Goal: Task Accomplishment & Management: Manage account settings

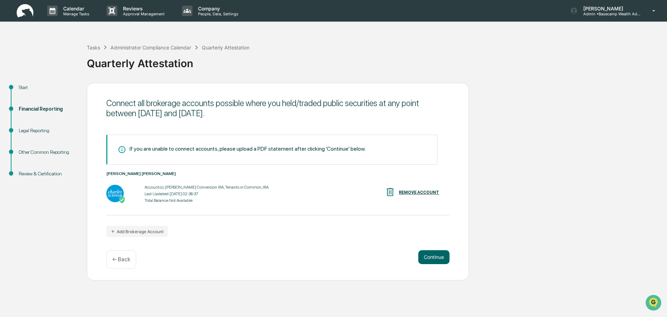
click at [414, 193] on div "REMOVE ACCOUNT" at bounding box center [419, 192] width 40 height 5
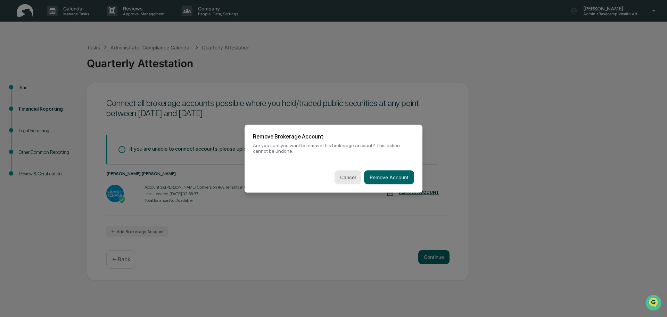
click at [345, 178] on button "Cancel" at bounding box center [348, 177] width 27 height 14
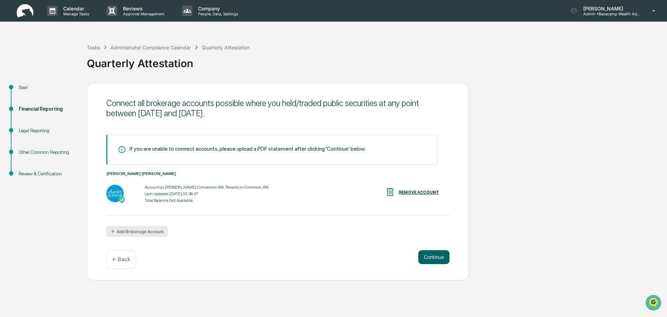
click at [124, 230] on button "Add Brokerage Account" at bounding box center [137, 231] width 62 height 11
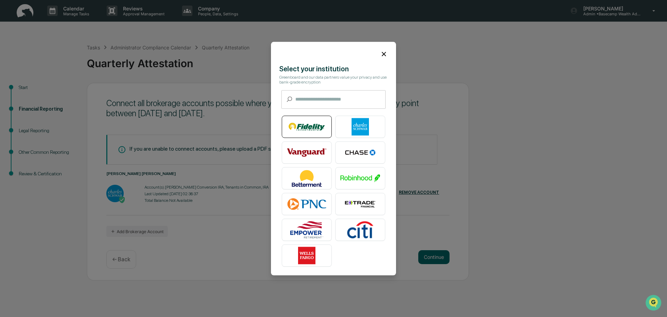
click at [305, 128] on img at bounding box center [307, 126] width 40 height 17
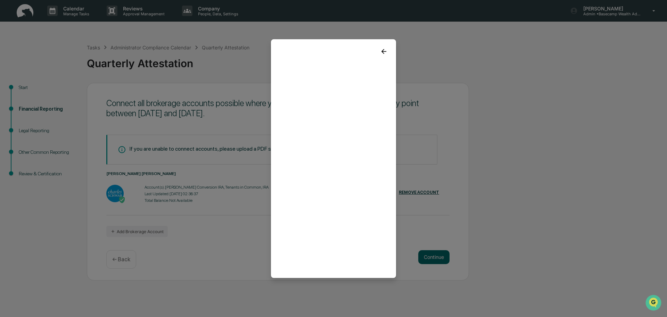
click at [384, 52] on icon at bounding box center [384, 51] width 8 height 8
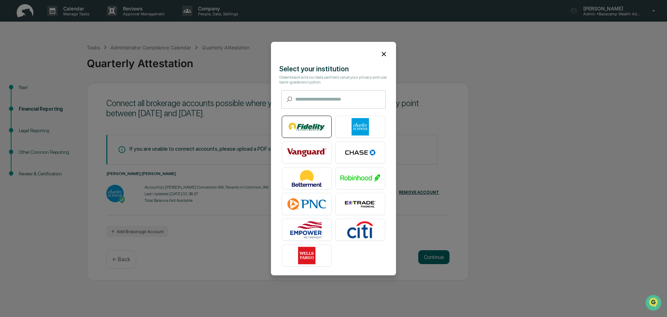
click at [308, 125] on img at bounding box center [307, 126] width 40 height 17
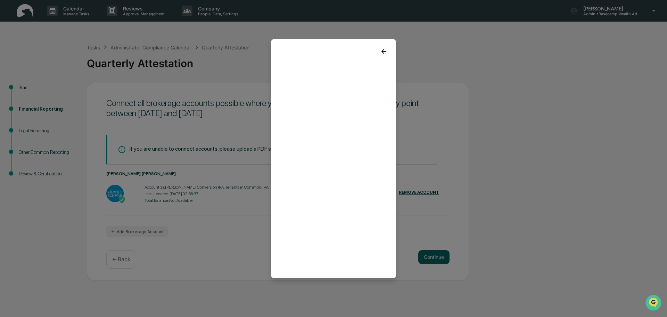
click at [382, 49] on icon at bounding box center [384, 51] width 5 height 5
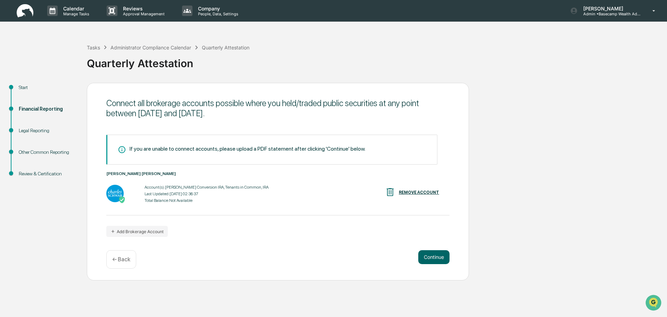
click at [24, 86] on div "Start" at bounding box center [47, 87] width 57 height 7
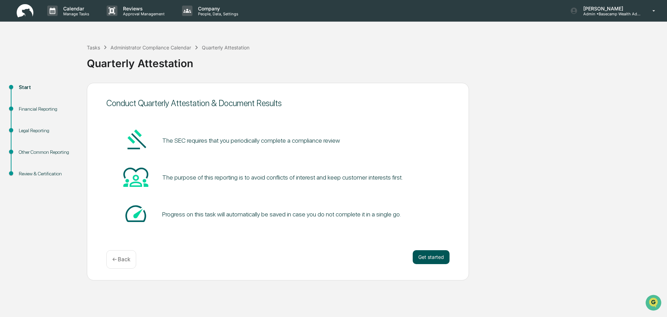
click at [435, 262] on button "Get started" at bounding box center [431, 257] width 37 height 14
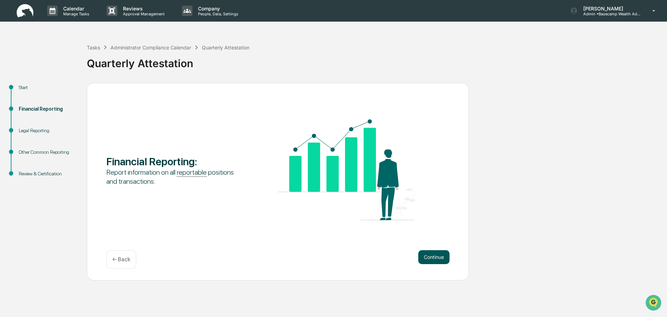
click at [435, 258] on button "Continue" at bounding box center [434, 257] width 31 height 14
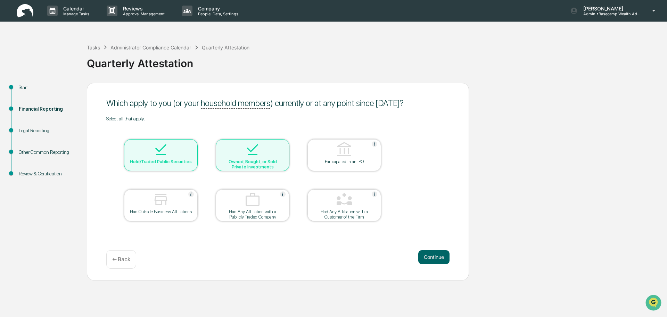
click at [435, 258] on button "Continue" at bounding box center [434, 257] width 31 height 14
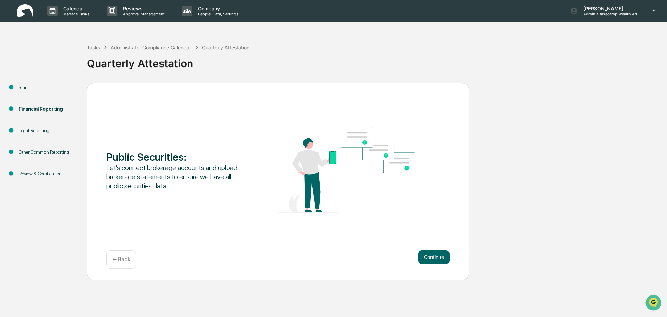
click at [435, 258] on button "Continue" at bounding box center [434, 257] width 31 height 14
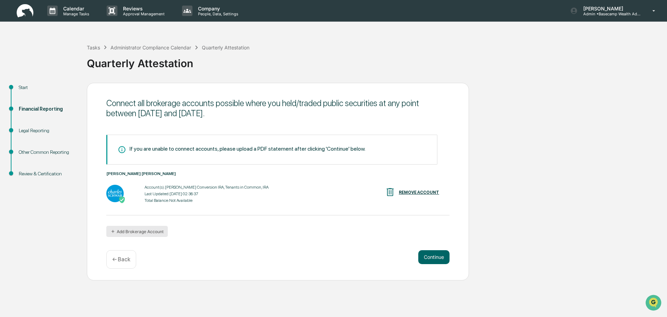
click at [146, 235] on button "Add Brokerage Account" at bounding box center [137, 231] width 62 height 11
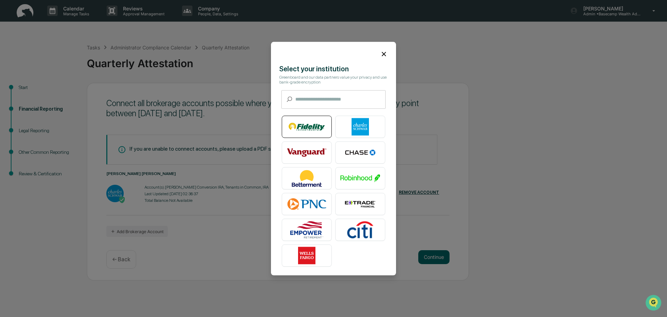
click at [311, 129] on img at bounding box center [307, 126] width 40 height 17
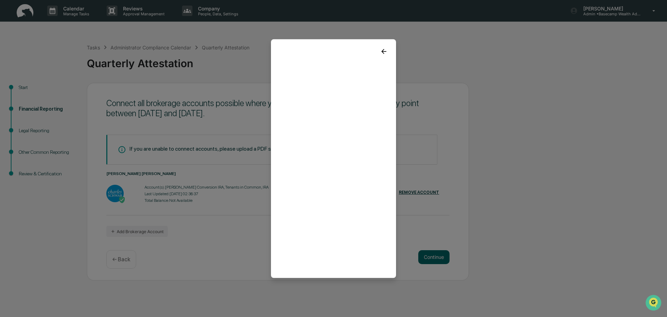
click at [383, 50] on icon at bounding box center [384, 51] width 8 height 8
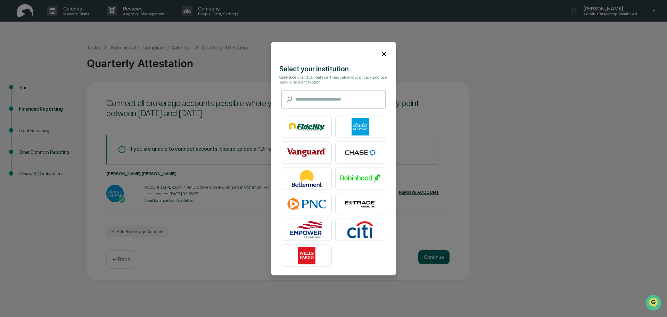
click at [304, 98] on input "text" at bounding box center [340, 99] width 90 height 18
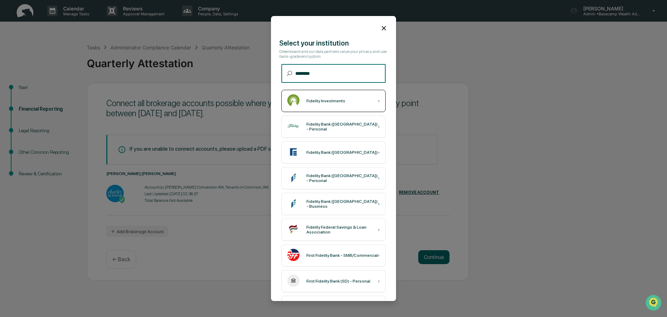
type input "********"
click at [311, 103] on div "Fidelity Investments ›" at bounding box center [334, 101] width 104 height 22
